Goal: Obtain resource: Obtain resource

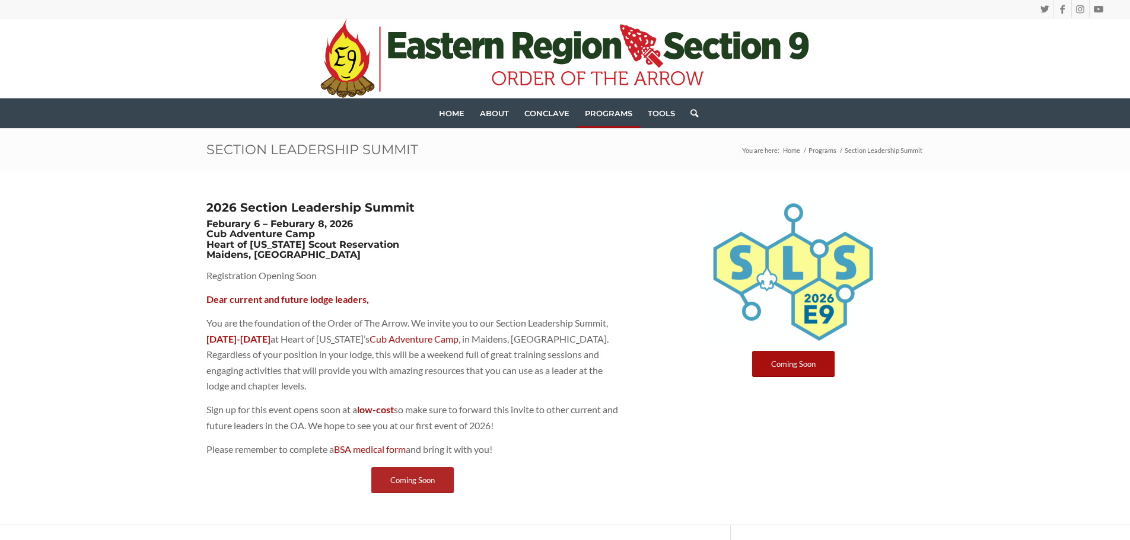
click at [407, 481] on span "Coming Soon" at bounding box center [412, 480] width 44 height 9
drag, startPoint x: 0, startPoint y: 0, endPoint x: 407, endPoint y: 481, distance: 630.4
click at [407, 481] on span "Coming Soon" at bounding box center [412, 480] width 44 height 9
click at [396, 444] on link "BSA medical form" at bounding box center [370, 449] width 72 height 11
